Goal: Task Accomplishment & Management: Manage account settings

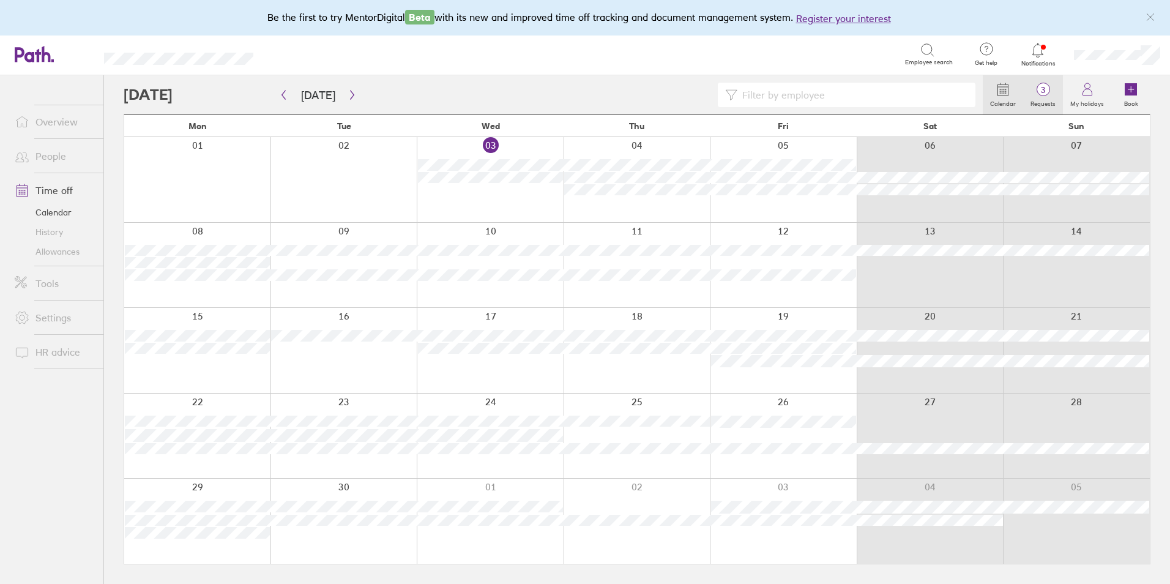
click at [1043, 95] on span "3" at bounding box center [1043, 90] width 40 height 10
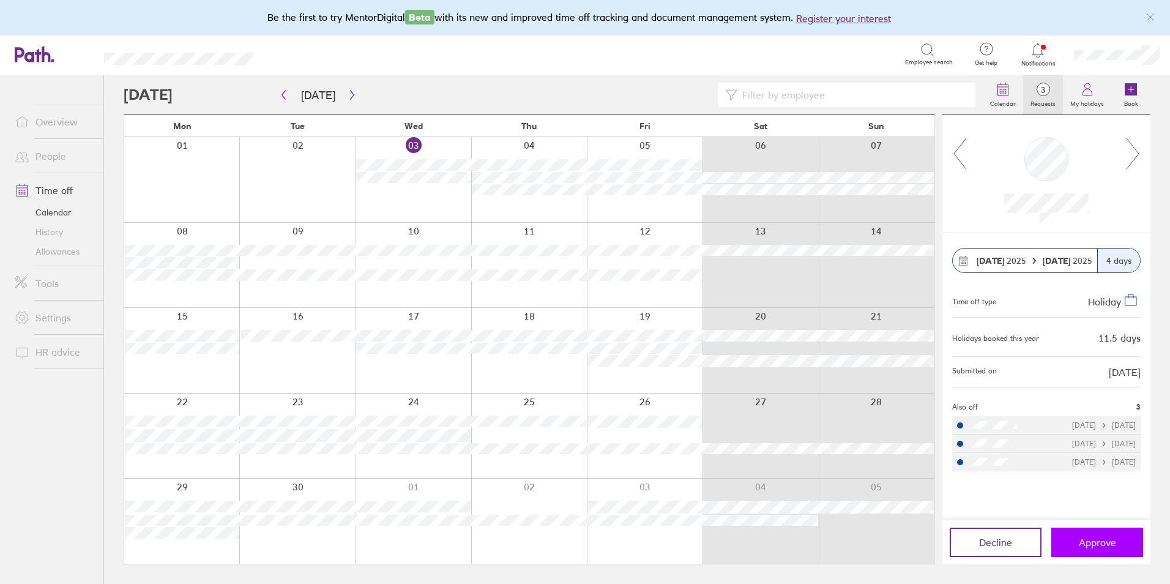
click at [1127, 537] on button "Approve" at bounding box center [1097, 541] width 92 height 29
click at [1120, 538] on button "Approve" at bounding box center [1097, 541] width 92 height 29
click at [348, 94] on icon "button" at bounding box center [352, 95] width 9 height 10
